Goal: Information Seeking & Learning: Learn about a topic

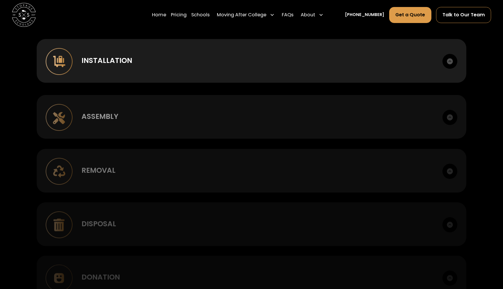
scroll to position [466, 0]
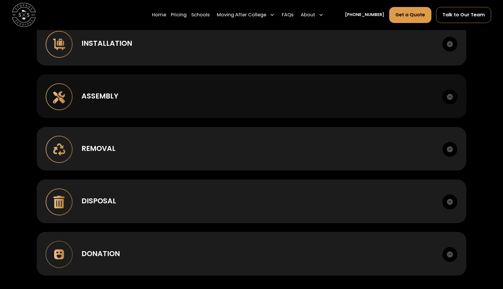
click at [255, 101] on div "Assembly Box to room setup. Hardware management." at bounding box center [252, 96] width 430 height 44
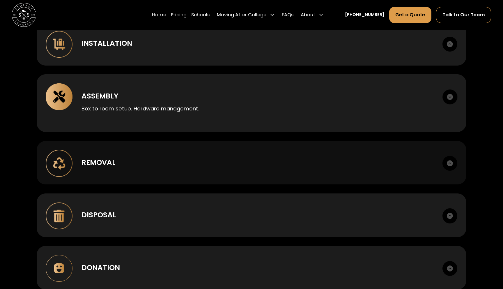
click at [238, 163] on div "Removal" at bounding box center [258, 162] width 352 height 11
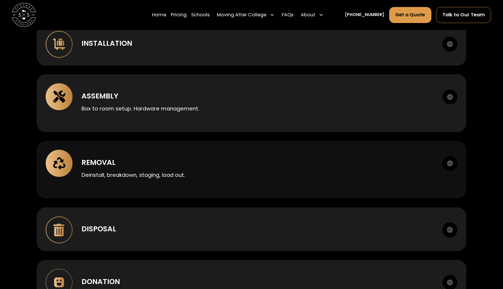
scroll to position [482, 0]
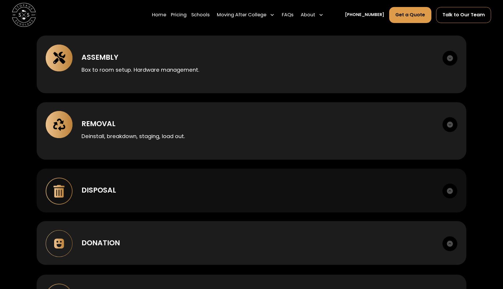
click at [207, 198] on div "Disposal Haul away, recycling. Manifests provided." at bounding box center [252, 191] width 430 height 44
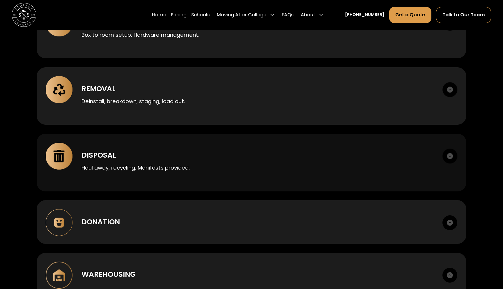
scroll to position [538, 0]
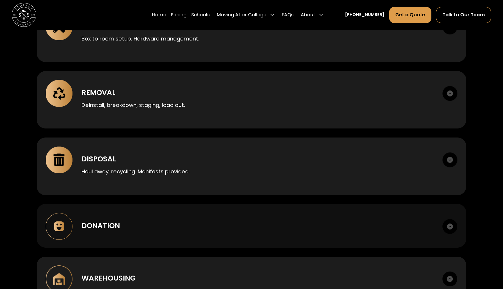
click at [191, 224] on div "Donation" at bounding box center [258, 225] width 352 height 11
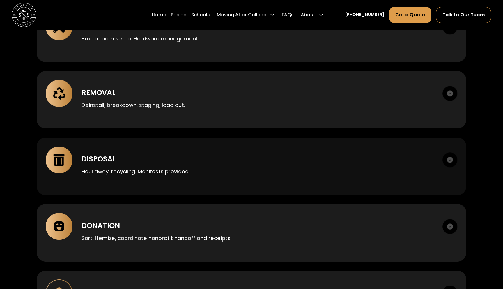
scroll to position [657, 0]
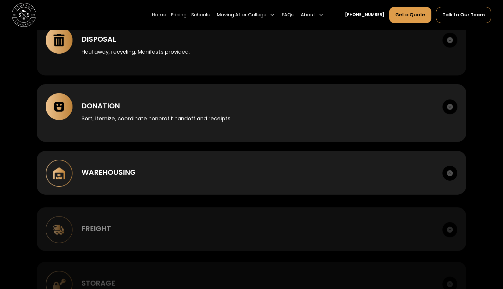
click at [206, 176] on div "Warehousing" at bounding box center [258, 172] width 352 height 11
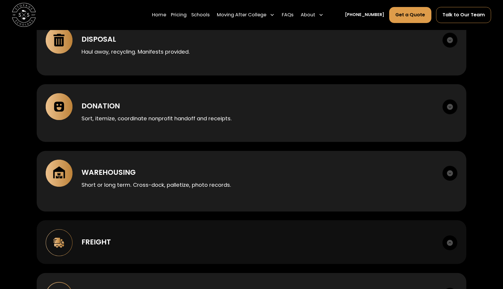
click at [179, 247] on div "Freight LTL, FTL, last mile. Scheduled delivery windows. Liftgate and inside de…" at bounding box center [252, 242] width 430 height 44
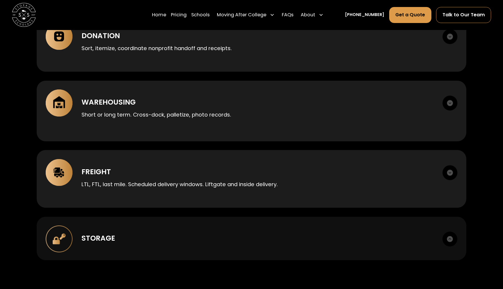
click at [180, 240] on div "Storage" at bounding box center [258, 238] width 352 height 11
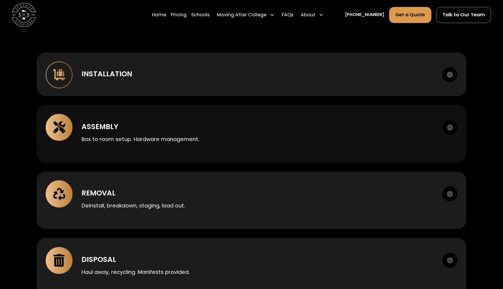
scroll to position [430, 0]
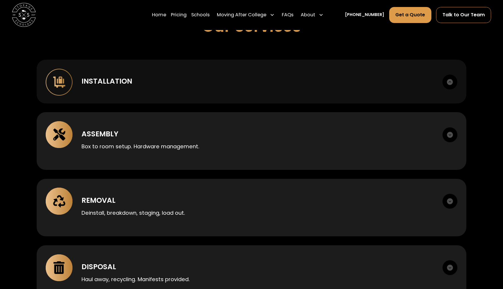
click at [196, 93] on div "Installation Case goods, metal, lounge, bunking, office." at bounding box center [252, 82] width 430 height 44
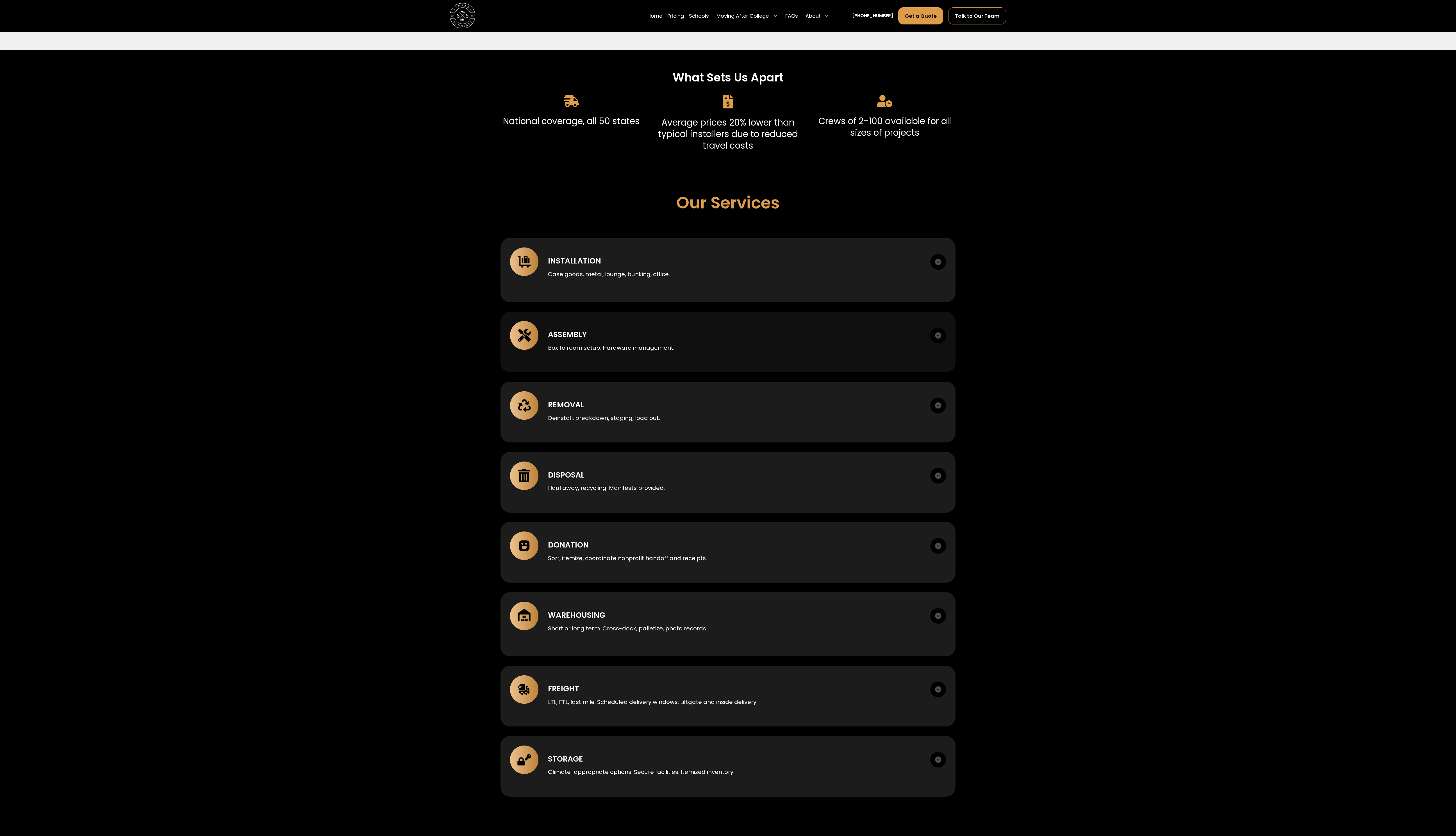
scroll to position [617, 0]
